Goal: Find specific page/section: Find specific page/section

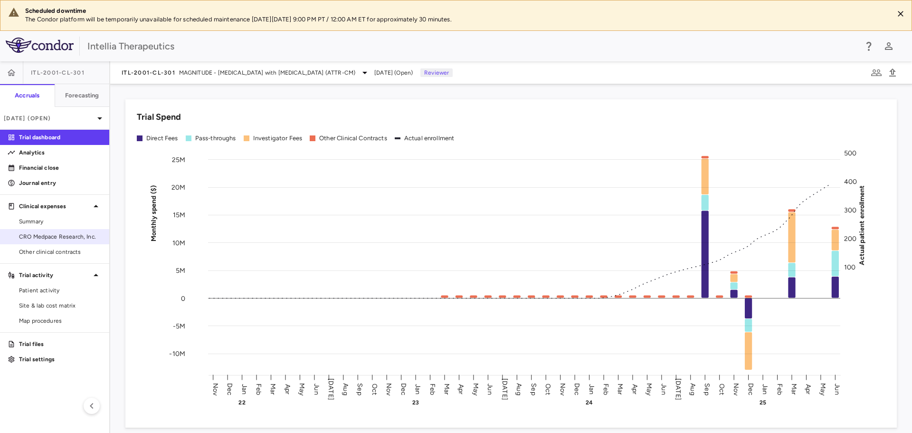
click at [62, 239] on span "CRO Medpace Research, Inc." at bounding box center [60, 236] width 83 height 9
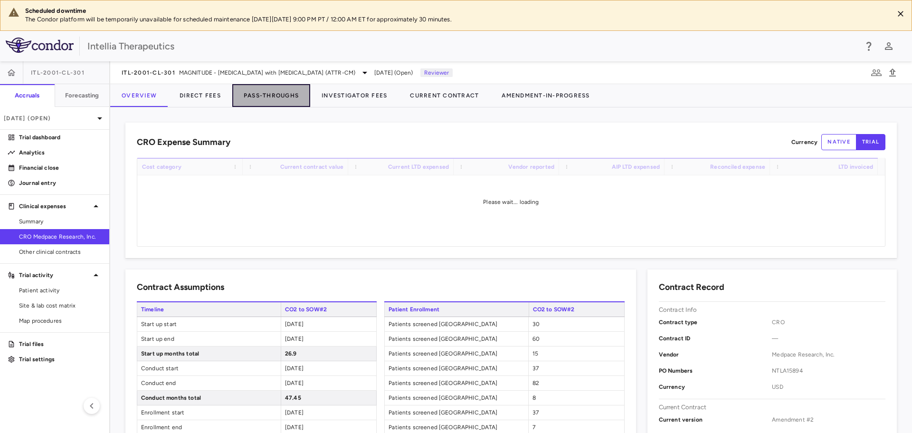
click at [254, 93] on button "Pass-Throughs" at bounding box center [271, 95] width 78 height 23
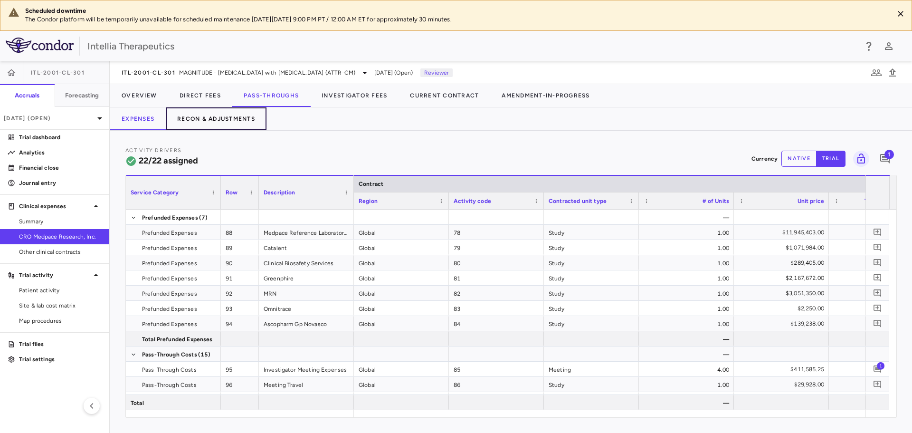
click at [227, 125] on button "Recon & Adjustments" at bounding box center [216, 118] width 101 height 23
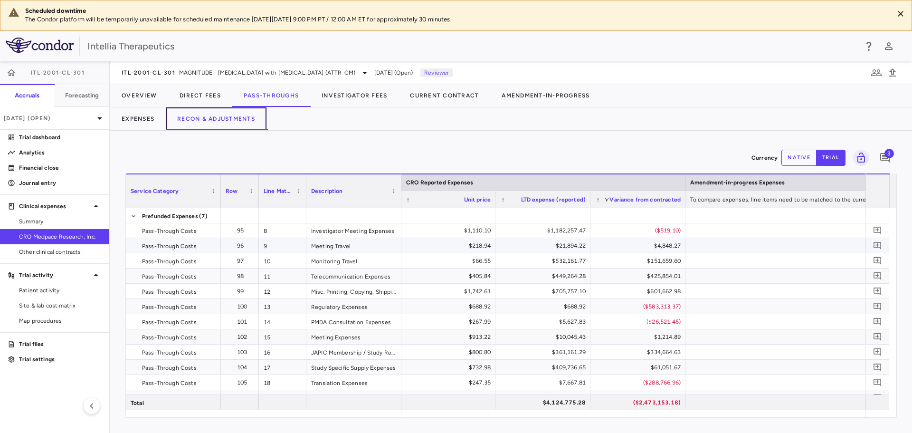
scroll to position [143, 0]
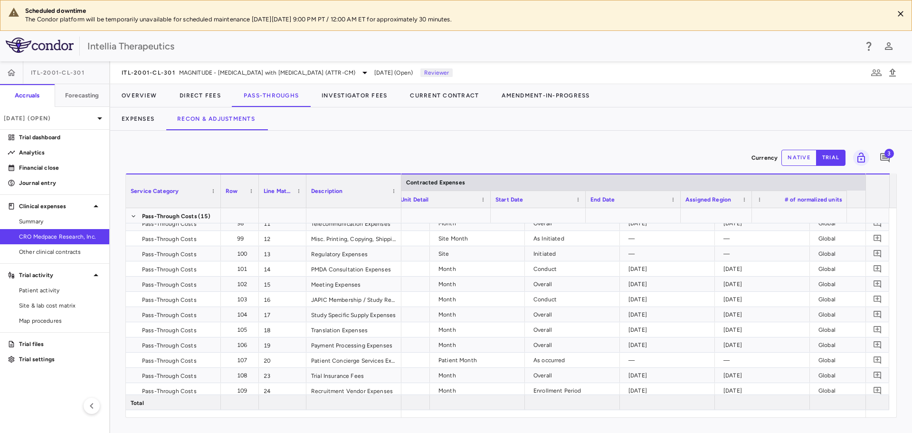
scroll to position [0, 292]
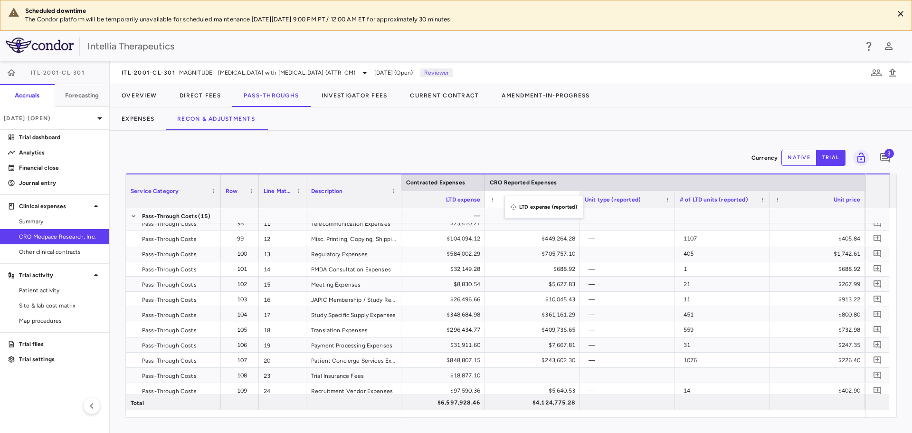
drag, startPoint x: 808, startPoint y: 198, endPoint x: 509, endPoint y: 201, distance: 298.4
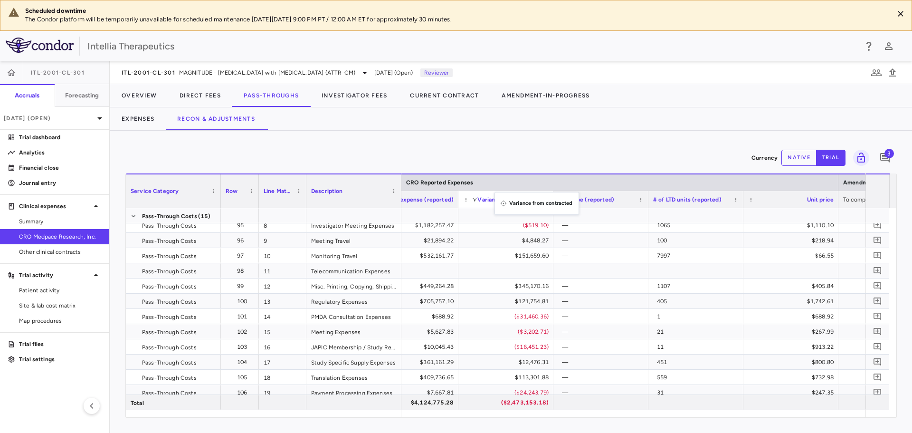
drag, startPoint x: 781, startPoint y: 196, endPoint x: 499, endPoint y: 198, distance: 282.2
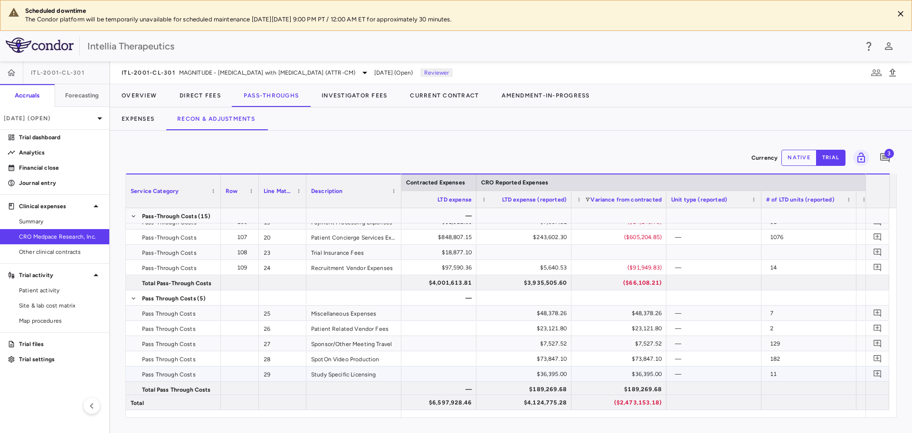
scroll to position [266, 0]
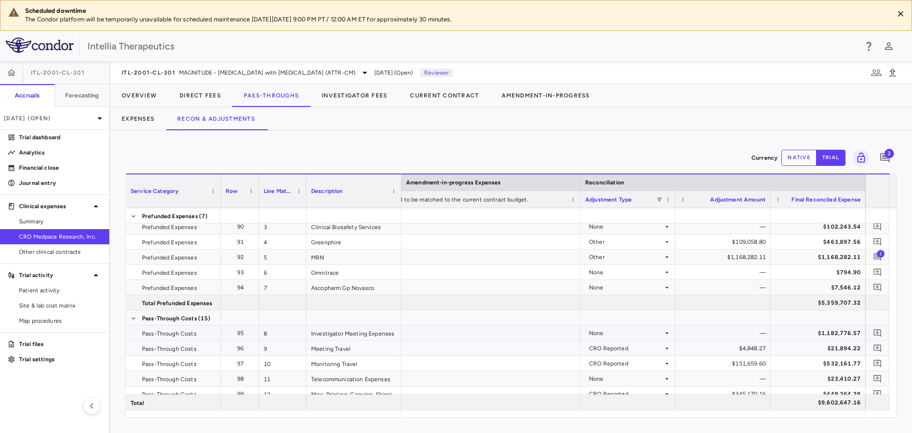
scroll to position [48, 0]
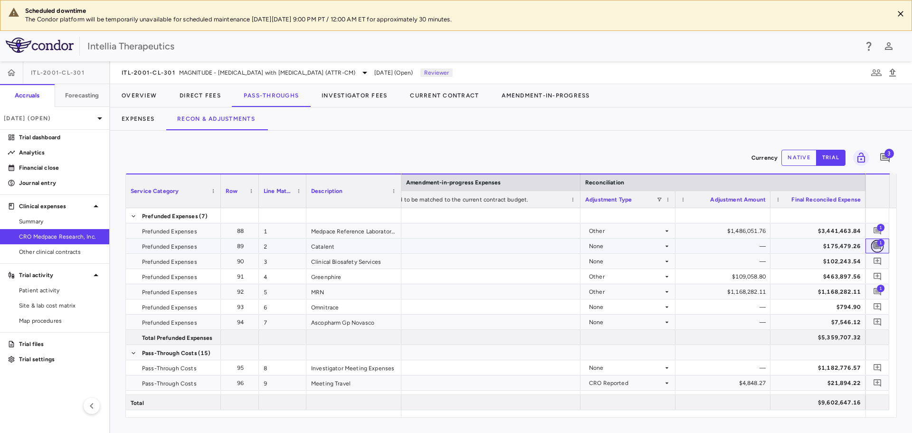
click at [872, 242] on button "button" at bounding box center [877, 245] width 13 height 13
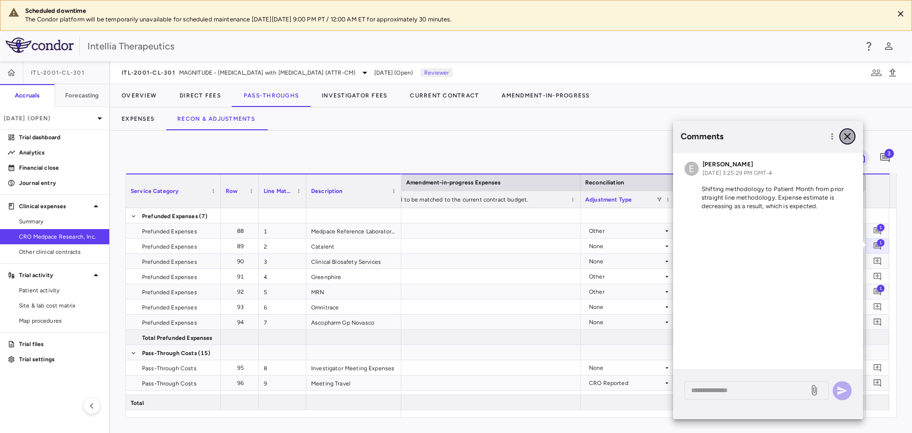
click at [844, 140] on icon "button" at bounding box center [847, 136] width 11 height 11
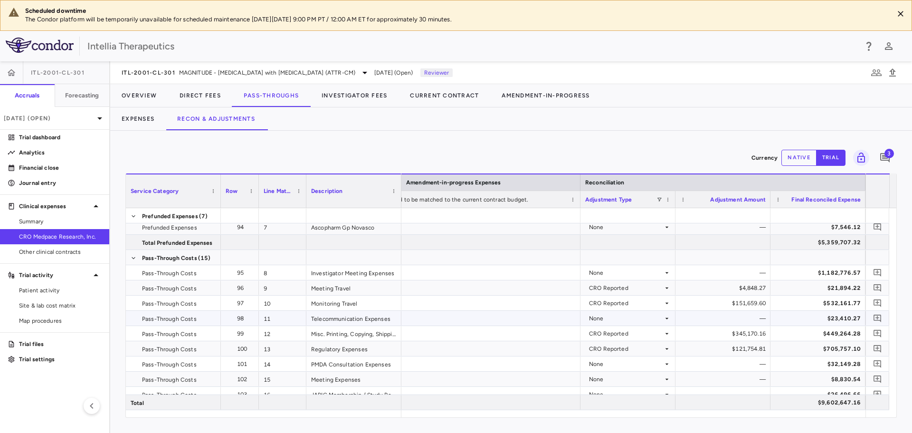
scroll to position [199, 0]
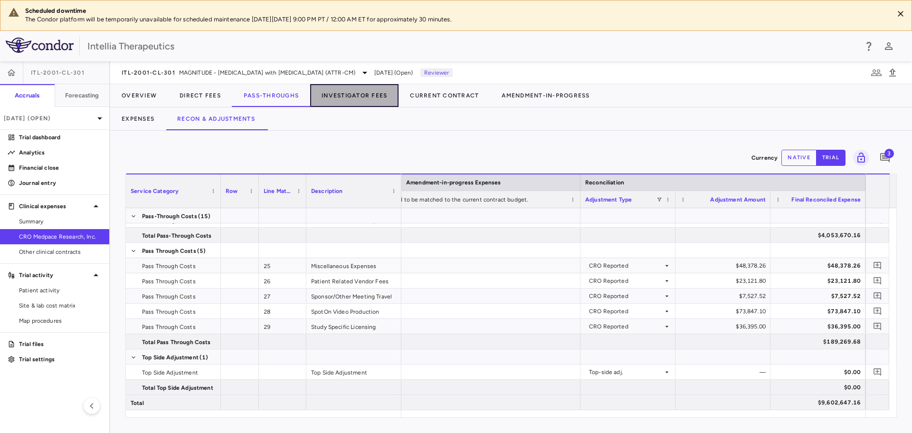
click at [362, 95] on button "Investigator Fees" at bounding box center [354, 95] width 88 height 23
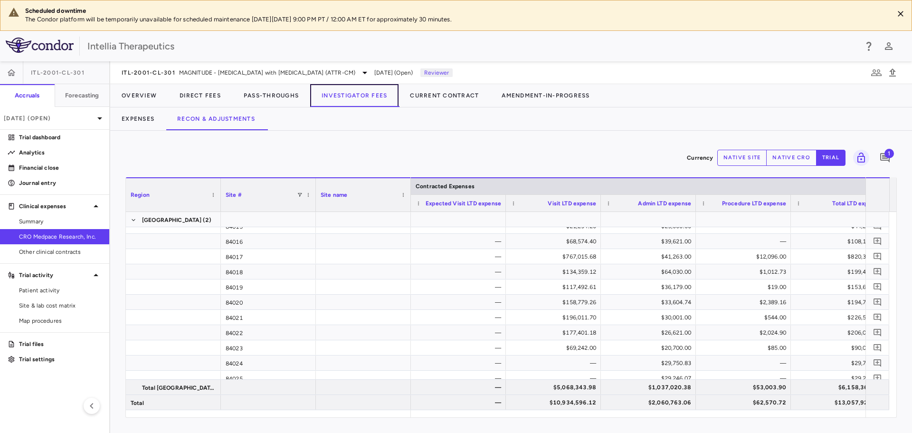
scroll to position [2518, 0]
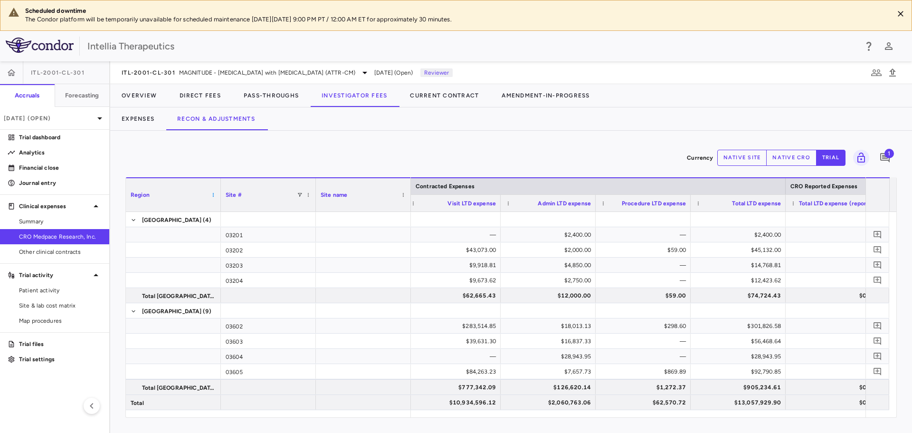
click at [213, 197] on span at bounding box center [213, 195] width 6 height 6
click at [251, 343] on span "Collapse All Row Groups" at bounding box center [258, 340] width 77 height 13
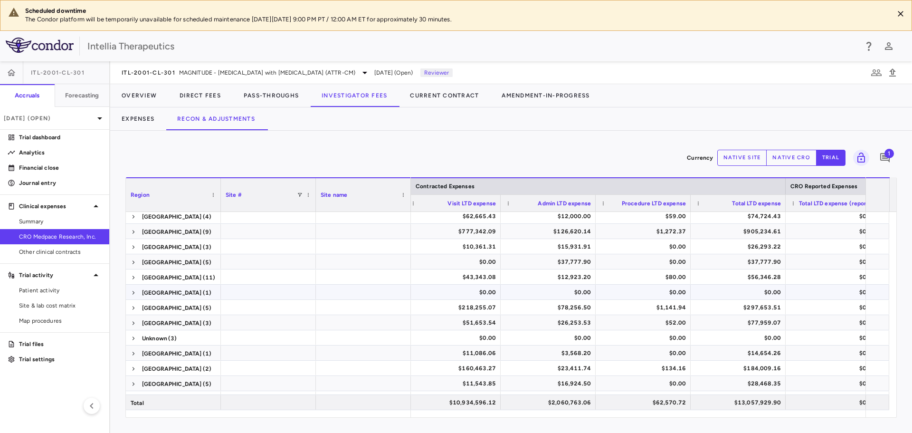
scroll to position [0, 0]
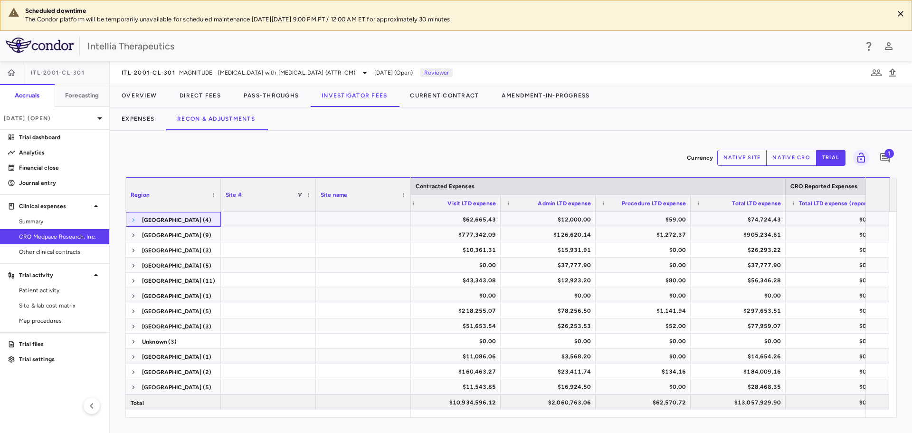
click at [131, 220] on span at bounding box center [134, 220] width 6 height 6
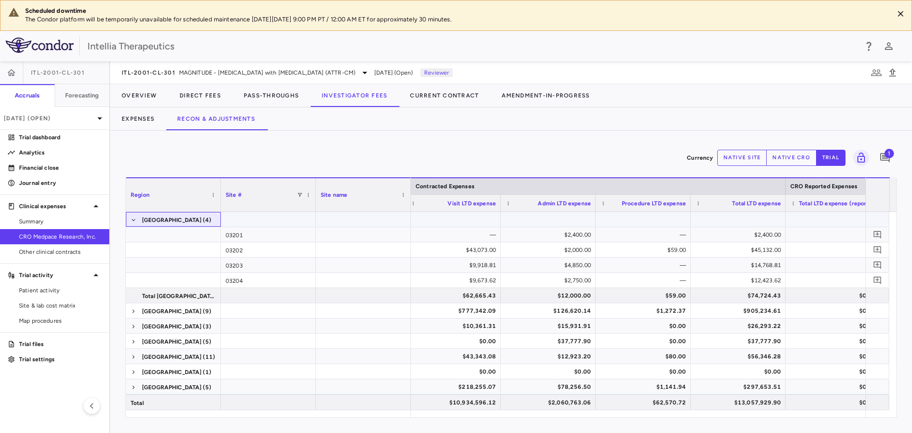
click at [131, 220] on span at bounding box center [134, 220] width 6 height 6
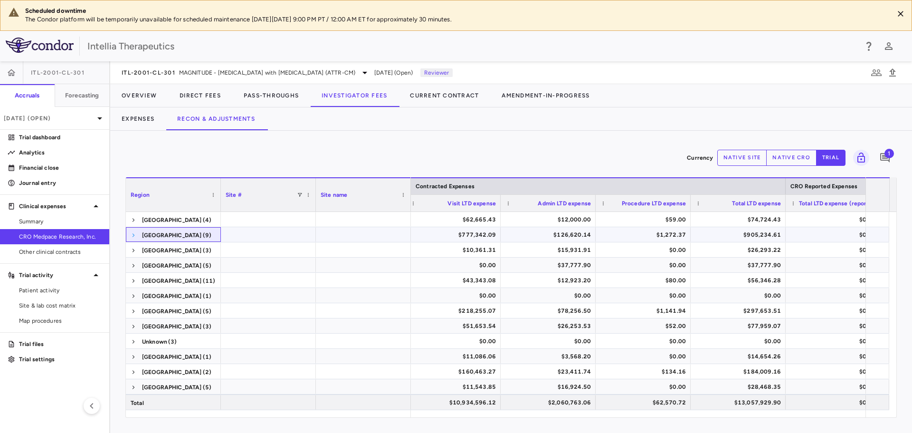
click at [133, 237] on span at bounding box center [134, 235] width 6 height 6
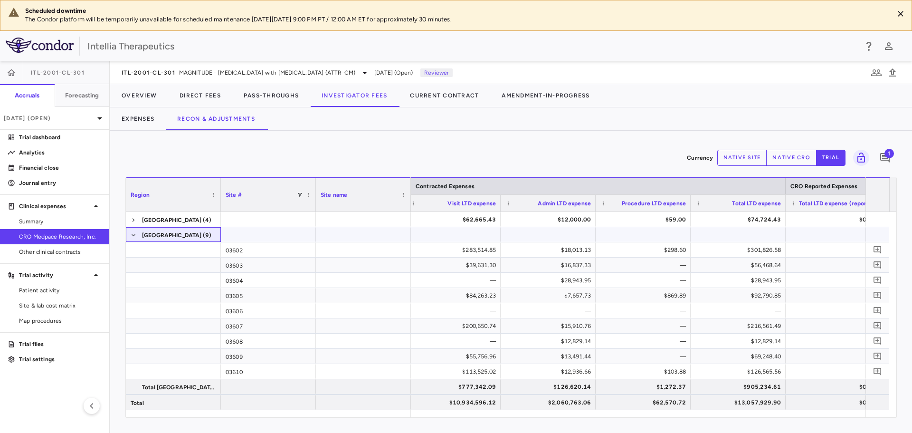
click at [133, 237] on span at bounding box center [134, 235] width 6 height 6
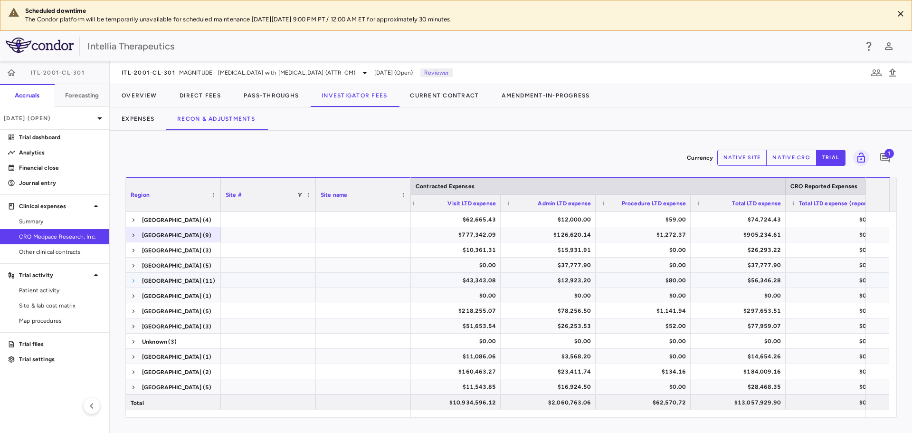
click at [134, 280] on span at bounding box center [134, 281] width 6 height 6
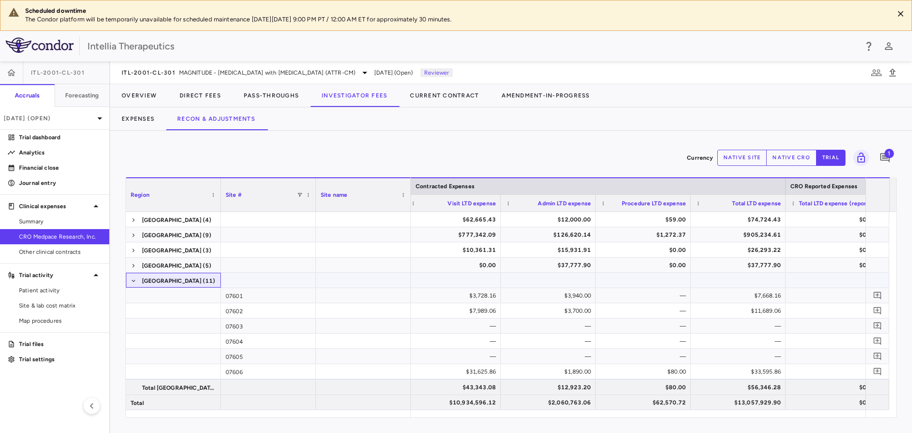
click at [134, 280] on span at bounding box center [134, 281] width 6 height 6
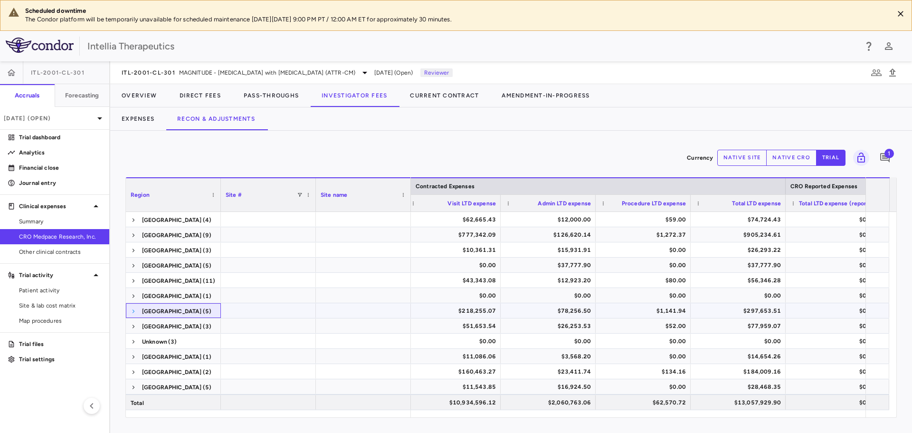
click at [135, 309] on span at bounding box center [134, 311] width 6 height 6
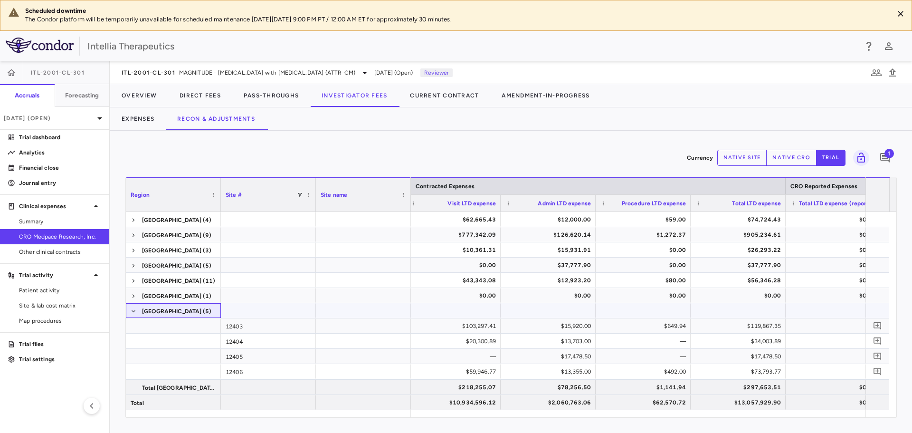
click at [135, 309] on span at bounding box center [134, 311] width 6 height 6
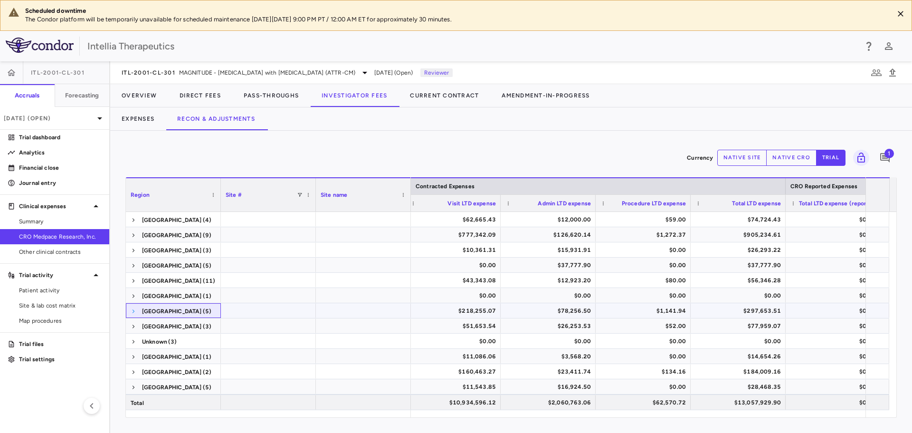
click at [132, 314] on span at bounding box center [134, 311] width 6 height 6
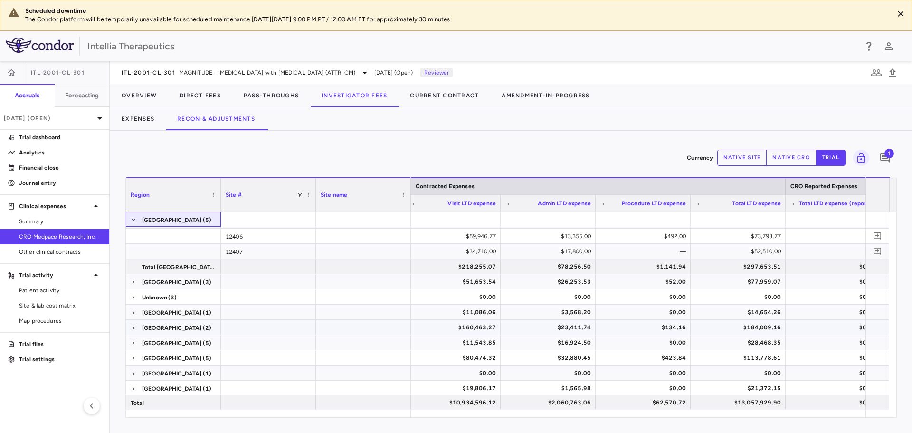
scroll to position [143, 0]
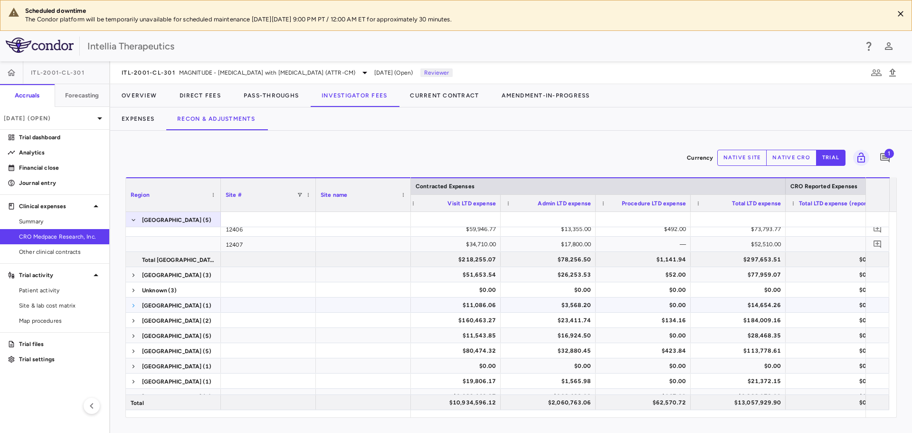
click at [134, 305] on span at bounding box center [134, 306] width 6 height 6
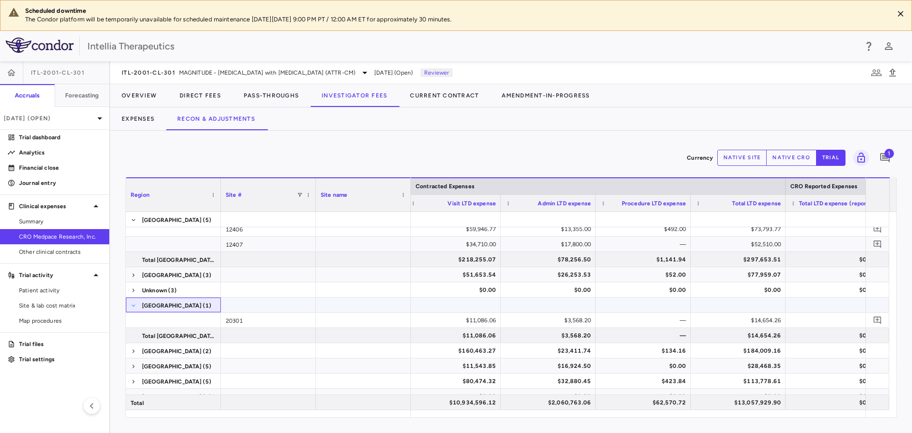
click at [133, 303] on span at bounding box center [134, 306] width 6 height 6
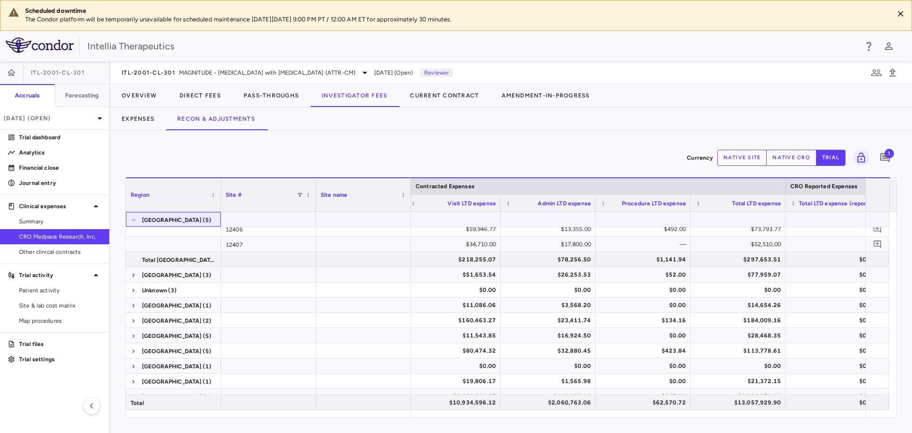
click at [133, 222] on span at bounding box center [134, 220] width 6 height 6
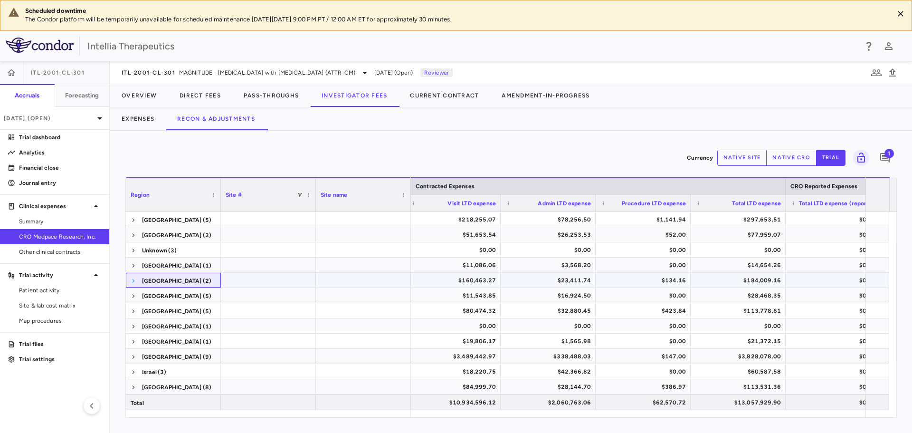
click at [132, 280] on span at bounding box center [134, 281] width 6 height 6
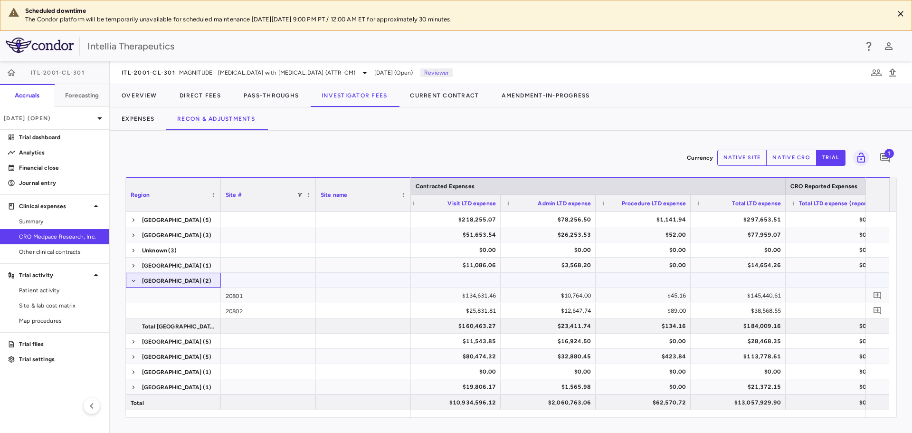
click at [132, 280] on span at bounding box center [134, 281] width 6 height 6
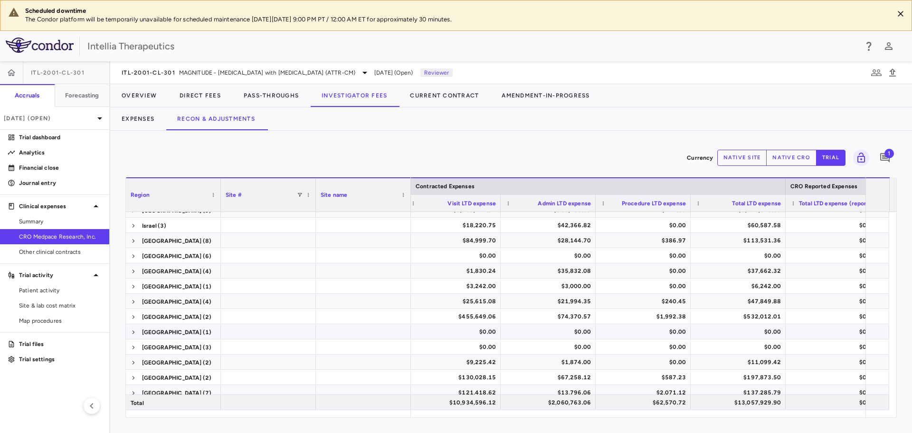
scroll to position [285, 0]
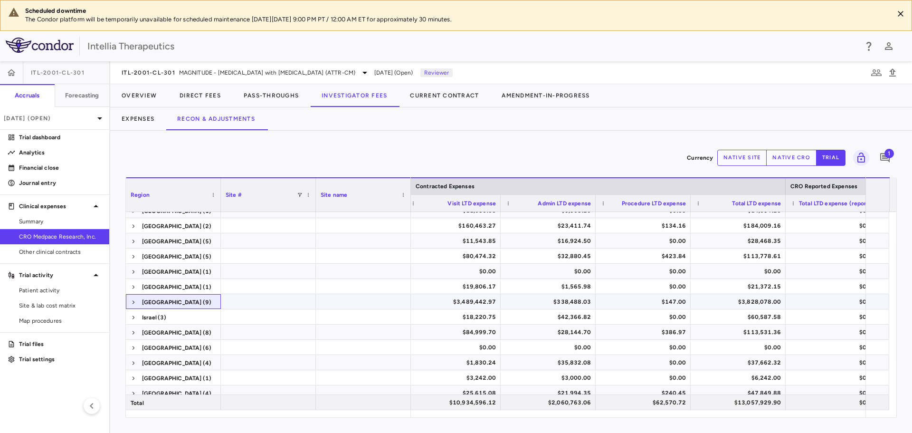
click at [131, 305] on span at bounding box center [134, 302] width 6 height 15
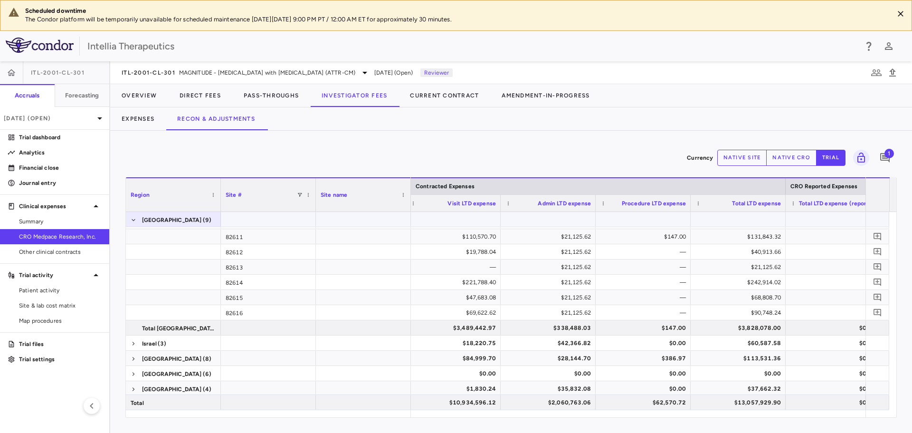
scroll to position [288, 0]
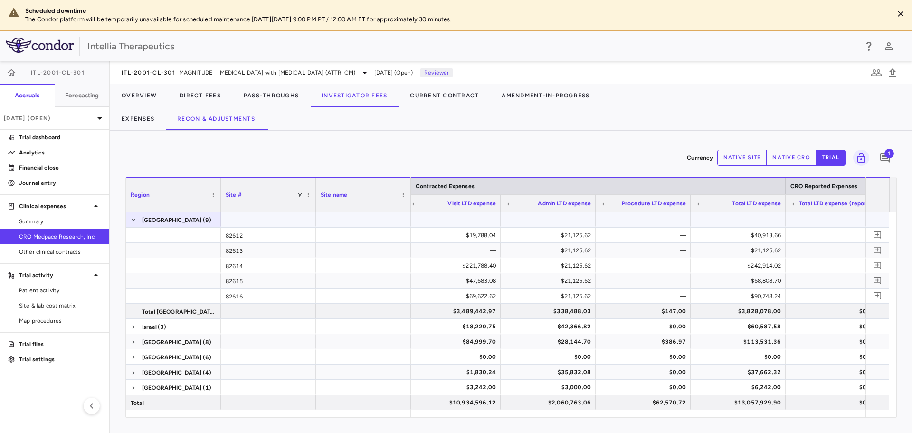
click at [133, 223] on span at bounding box center [134, 219] width 6 height 15
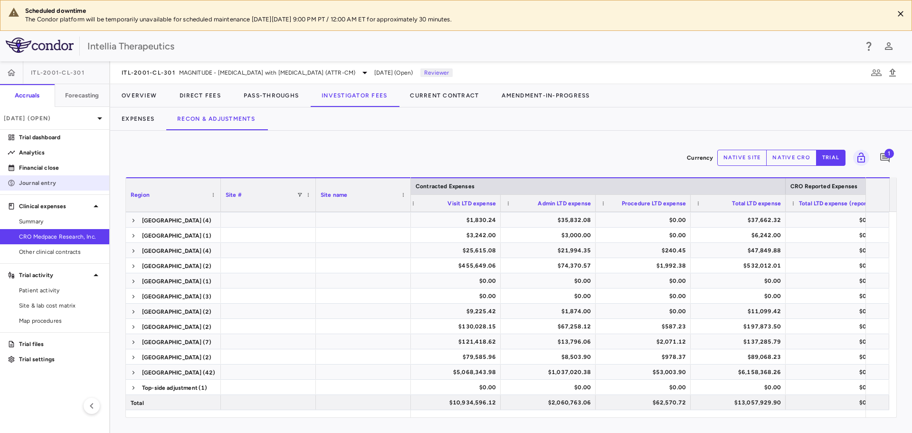
click at [38, 184] on p "Journal entry" at bounding box center [60, 183] width 83 height 9
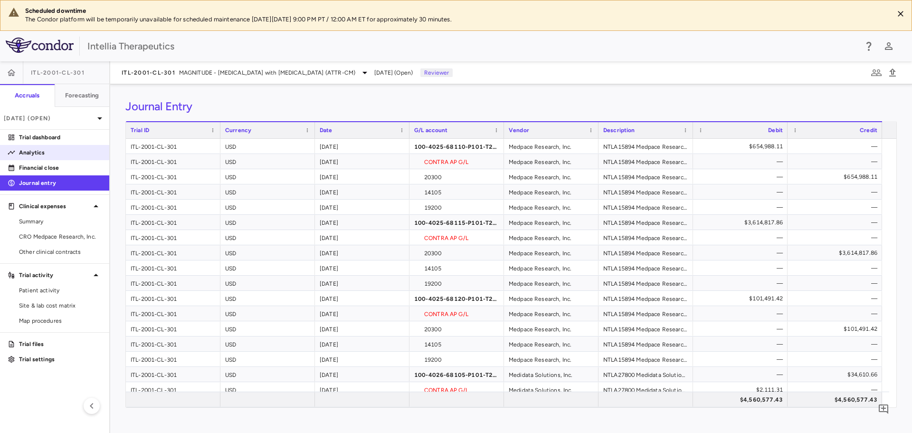
click at [53, 153] on p "Analytics" at bounding box center [60, 152] width 83 height 9
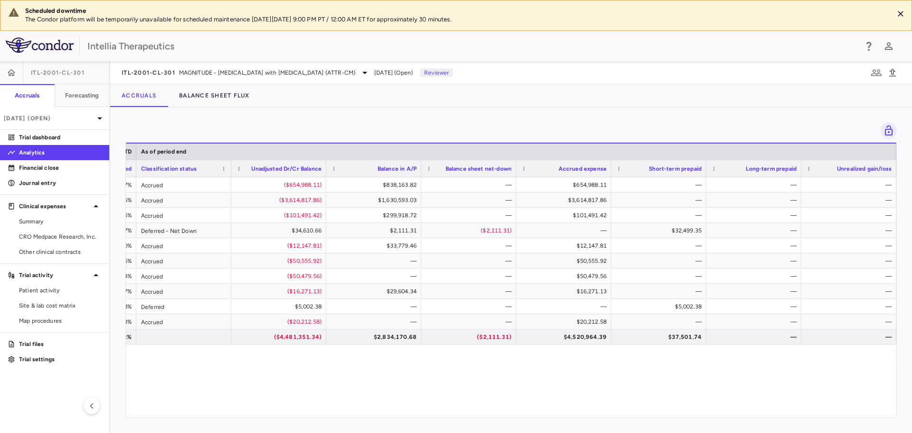
scroll to position [0, 961]
